Goal: Task Accomplishment & Management: Use online tool/utility

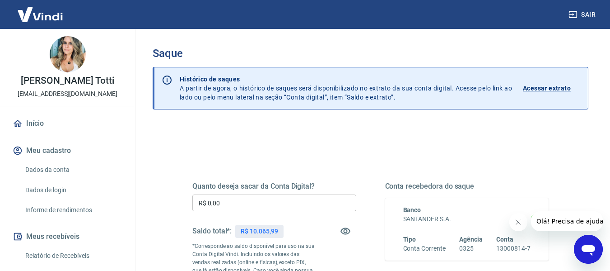
scroll to position [45, 0]
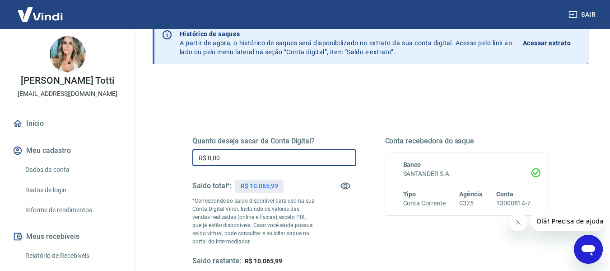
click at [225, 156] on input "R$ 0,00" at bounding box center [274, 157] width 164 height 17
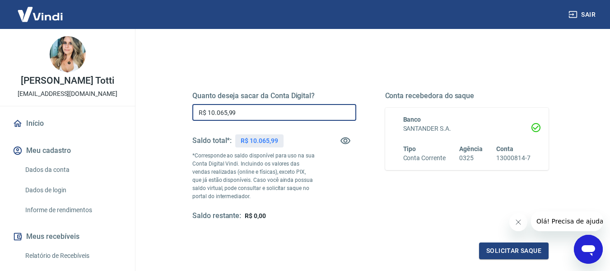
type input "R$ 10.065,99"
click at [359, 189] on div "Quanto deseja sacar da Conta Digital? R$ 10.065,99 ​ Saldo total*: R$ 10.065,99…" at bounding box center [370, 155] width 357 height 129
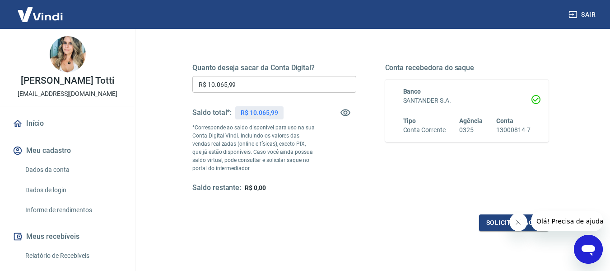
scroll to position [139, 0]
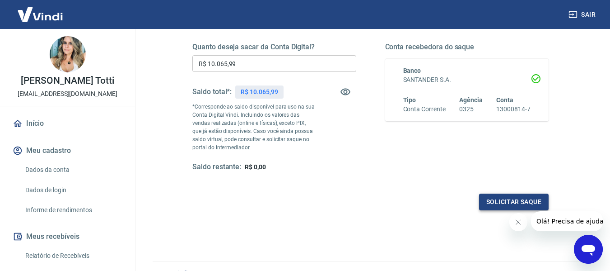
click at [508, 202] on button "Solicitar saque" at bounding box center [514, 201] width 70 height 17
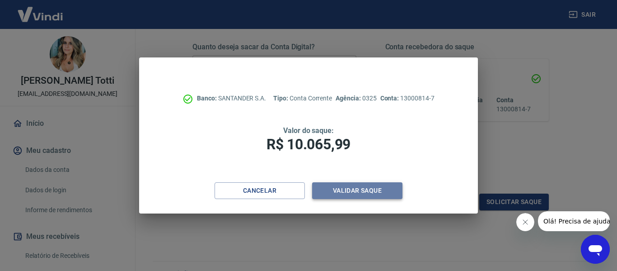
click at [347, 187] on button "Validar saque" at bounding box center [357, 190] width 90 height 17
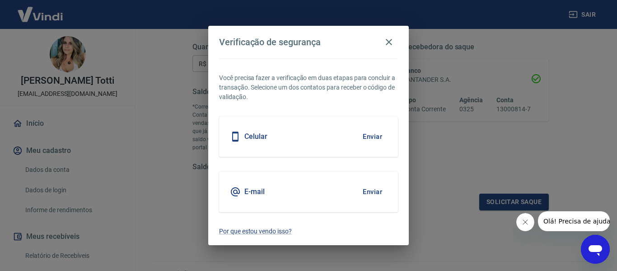
click at [373, 137] on button "Enviar" at bounding box center [372, 136] width 29 height 19
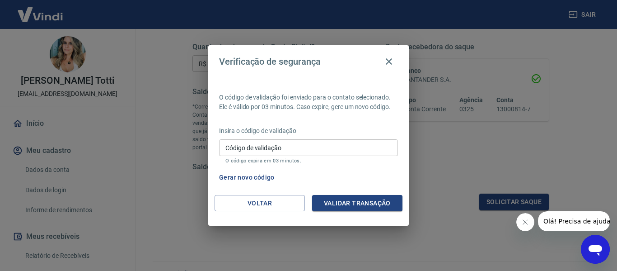
click at [242, 145] on input "Código de validação" at bounding box center [308, 147] width 179 height 17
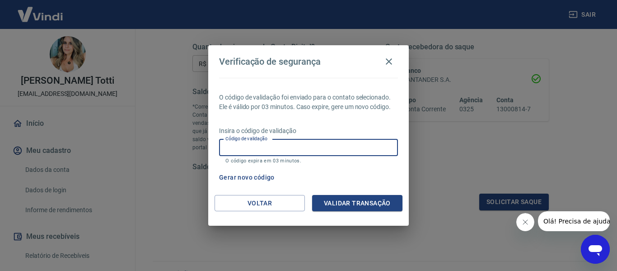
click at [238, 178] on button "Gerar novo código" at bounding box center [247, 177] width 63 height 17
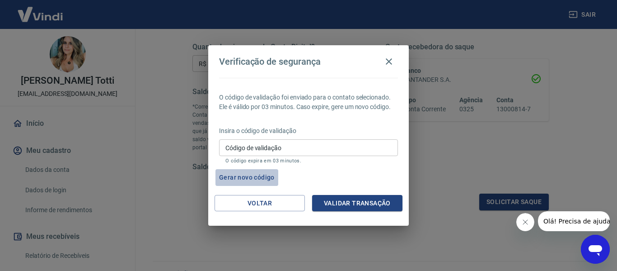
click at [245, 178] on button "Gerar novo código" at bounding box center [247, 177] width 63 height 17
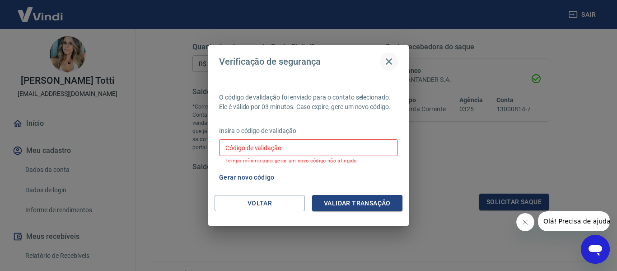
click at [390, 62] on icon "button" at bounding box center [389, 61] width 6 height 6
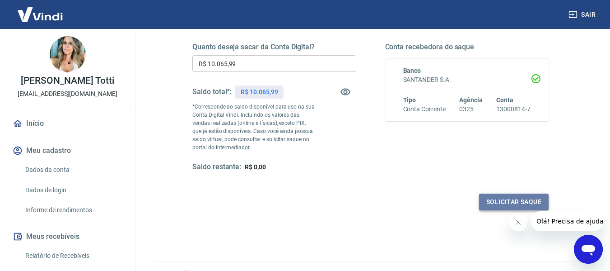
click at [497, 200] on button "Solicitar saque" at bounding box center [514, 201] width 70 height 17
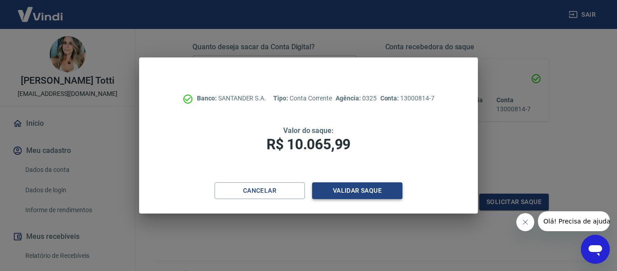
click at [354, 188] on button "Validar saque" at bounding box center [357, 190] width 90 height 17
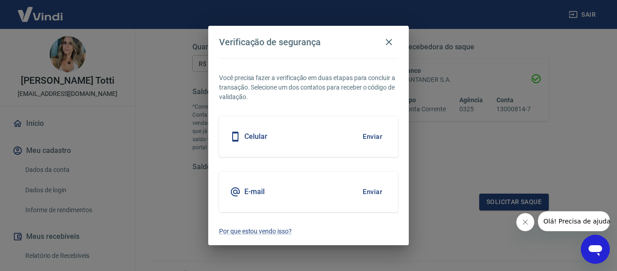
click at [368, 135] on button "Enviar" at bounding box center [372, 136] width 29 height 19
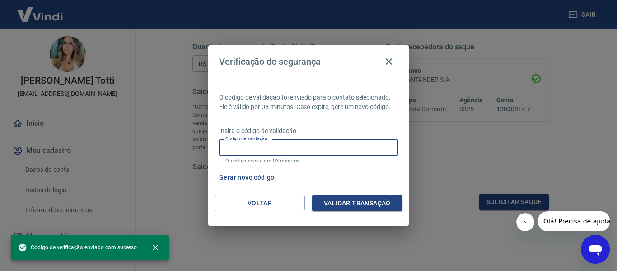
click at [271, 150] on input "Código de validação" at bounding box center [308, 147] width 179 height 17
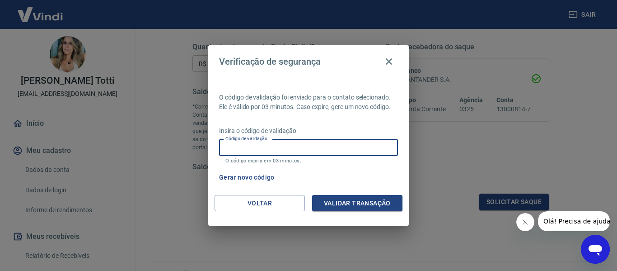
click at [480, 158] on div "Verificação de segurança O código de validação foi enviado para o contato selec…" at bounding box center [308, 135] width 617 height 271
click at [225, 141] on input "Código de validação" at bounding box center [308, 147] width 179 height 17
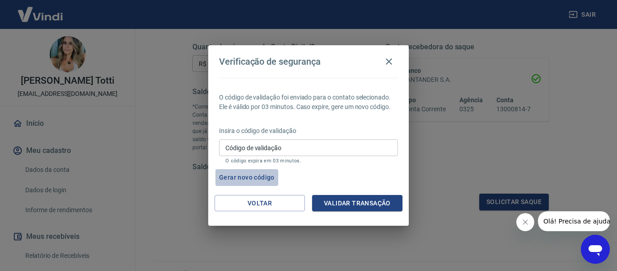
click at [243, 176] on button "Gerar novo código" at bounding box center [247, 177] width 63 height 17
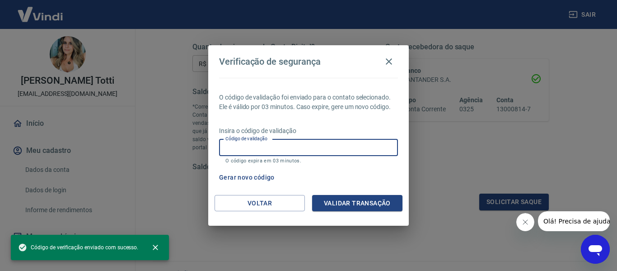
click at [239, 150] on input "Código de validação" at bounding box center [308, 147] width 179 height 17
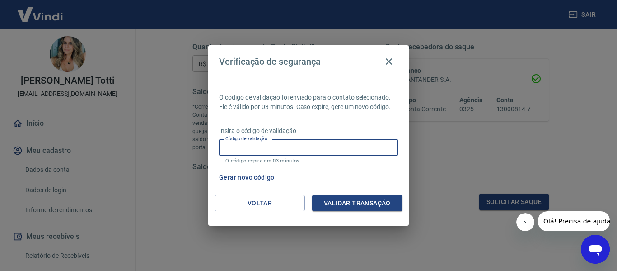
click at [237, 141] on label "Código de validação" at bounding box center [246, 138] width 42 height 7
click at [237, 141] on input "Código de validação" at bounding box center [308, 147] width 179 height 17
click at [237, 147] on input "Código de validação" at bounding box center [308, 147] width 179 height 17
click at [238, 148] on input "Código de validação" at bounding box center [308, 147] width 179 height 17
click at [366, 200] on button "Validar transação" at bounding box center [357, 203] width 90 height 17
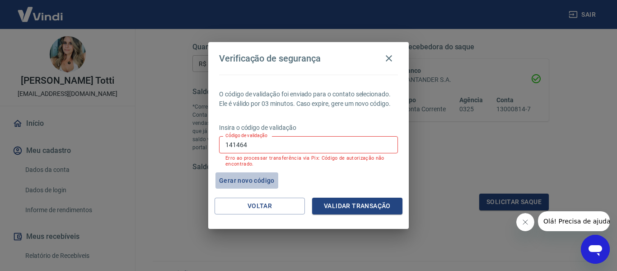
click at [252, 178] on button "Gerar novo código" at bounding box center [247, 180] width 63 height 17
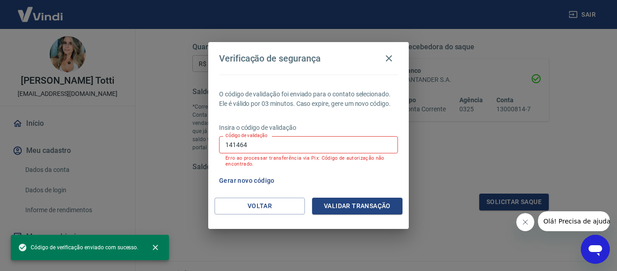
click at [256, 145] on input "141464" at bounding box center [308, 144] width 179 height 17
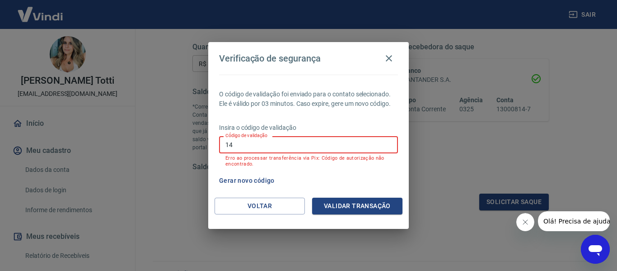
type input "1"
click at [385, 62] on icon "button" at bounding box center [389, 58] width 11 height 11
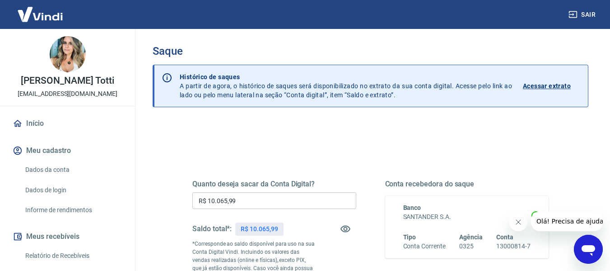
scroll to position [0, 0]
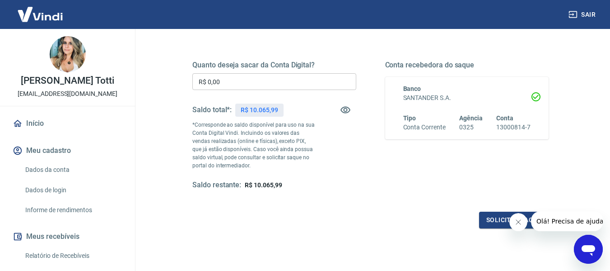
scroll to position [136, 0]
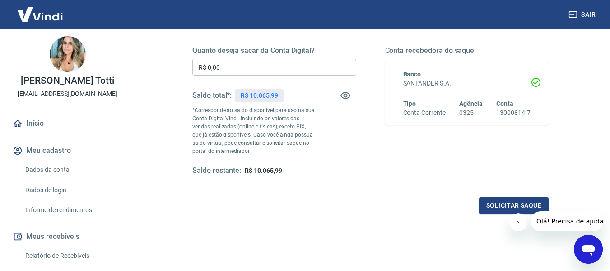
click at [207, 72] on input "R$ 0,00" at bounding box center [274, 67] width 164 height 17
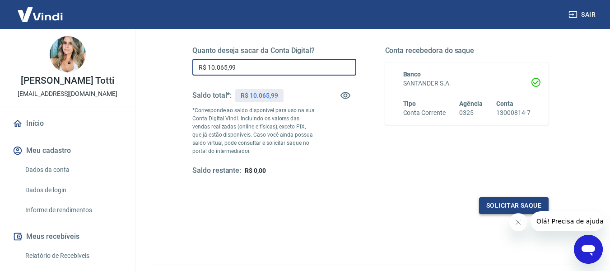
type input "R$ 10.065,99"
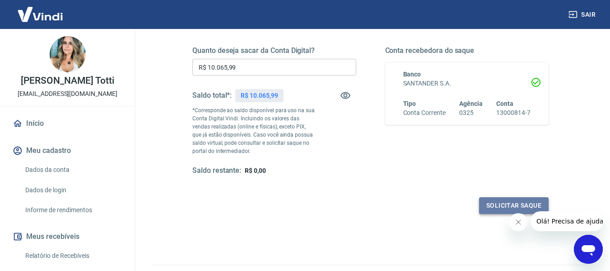
click at [503, 204] on button "Solicitar saque" at bounding box center [514, 205] width 70 height 17
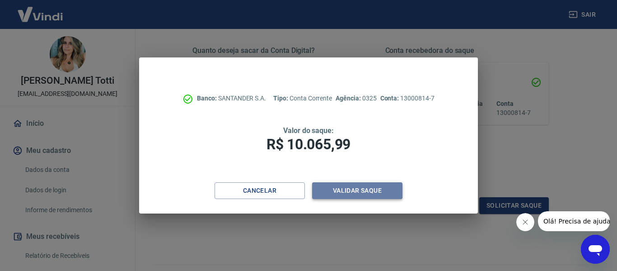
click at [344, 191] on button "Validar saque" at bounding box center [357, 190] width 90 height 17
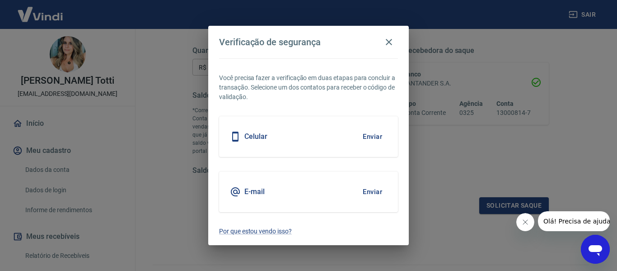
click at [378, 136] on button "Enviar" at bounding box center [372, 136] width 29 height 19
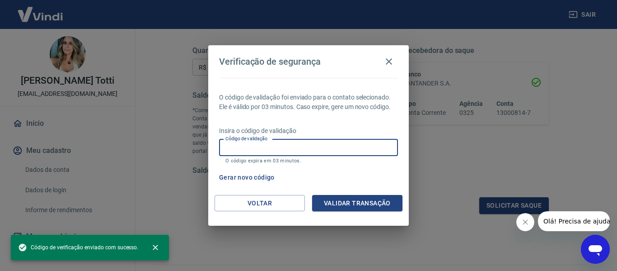
click at [230, 145] on input "Código de validação" at bounding box center [308, 147] width 179 height 17
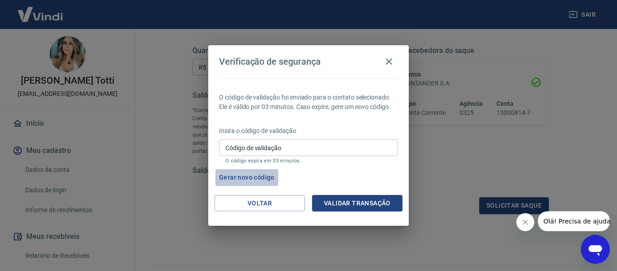
click at [253, 175] on button "Gerar novo código" at bounding box center [247, 177] width 63 height 17
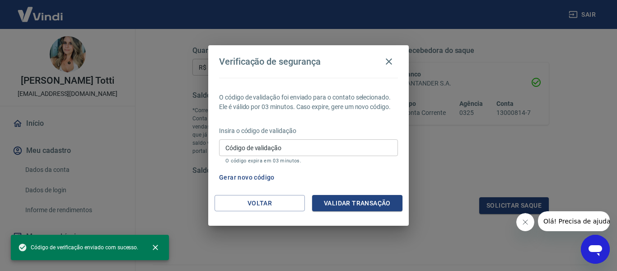
click at [285, 148] on input "Código de validação" at bounding box center [308, 147] width 179 height 17
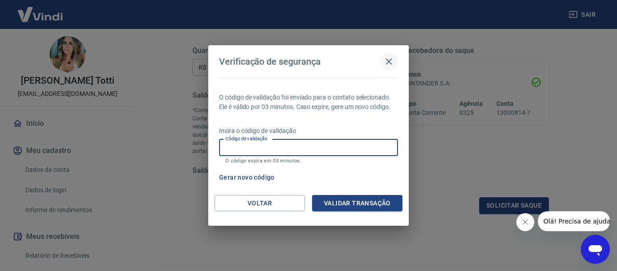
click at [386, 56] on icon "button" at bounding box center [389, 61] width 11 height 11
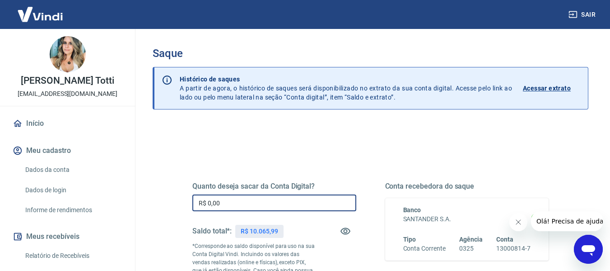
click at [244, 210] on input "R$ 0,00" at bounding box center [274, 202] width 164 height 17
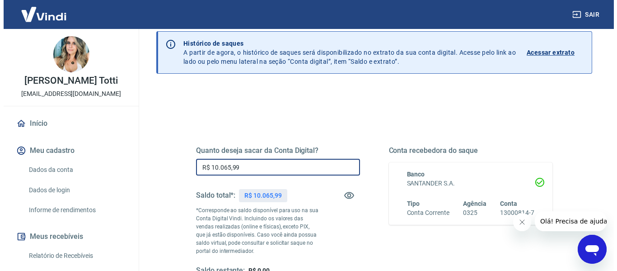
scroll to position [90, 0]
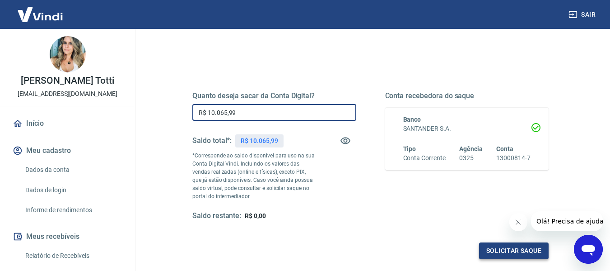
type input "R$ 10.065,99"
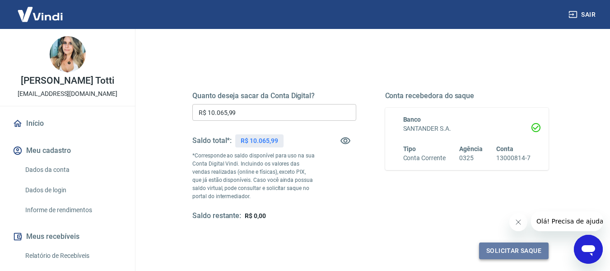
click at [502, 252] on button "Solicitar saque" at bounding box center [514, 250] width 70 height 17
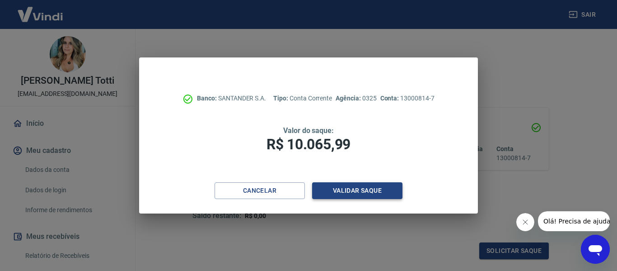
click at [356, 192] on button "Validar saque" at bounding box center [357, 190] width 90 height 17
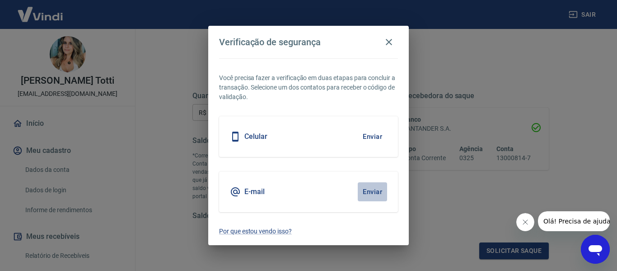
click at [372, 192] on button "Enviar" at bounding box center [372, 191] width 29 height 19
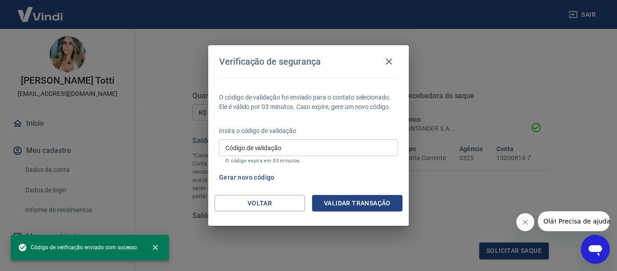
click at [230, 146] on input "Código de validação" at bounding box center [308, 147] width 179 height 17
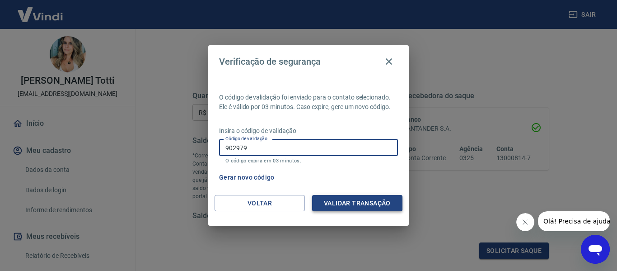
type input "902979"
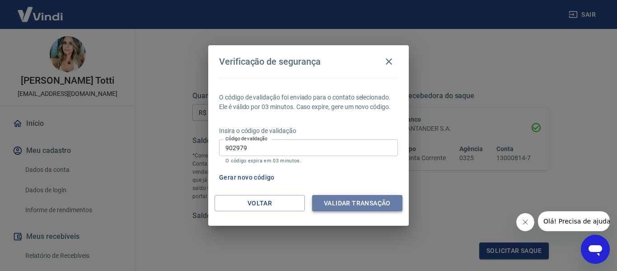
click at [354, 199] on button "Validar transação" at bounding box center [357, 203] width 90 height 17
